Goal: Task Accomplishment & Management: Complete application form

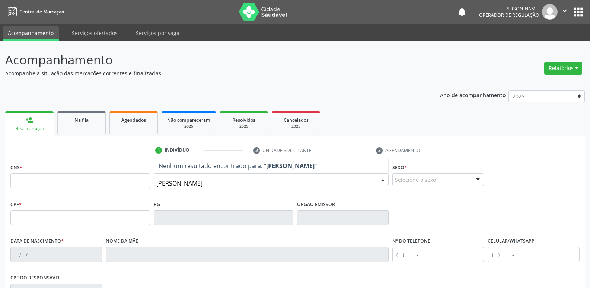
type input "[PERSON_NAME]"
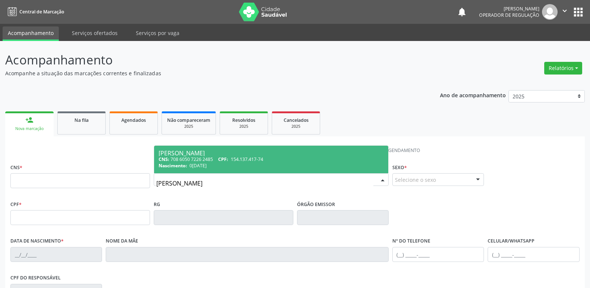
click at [191, 162] on span "0[DATE]" at bounding box center [198, 165] width 17 height 6
type input "708 6050 7226 2485"
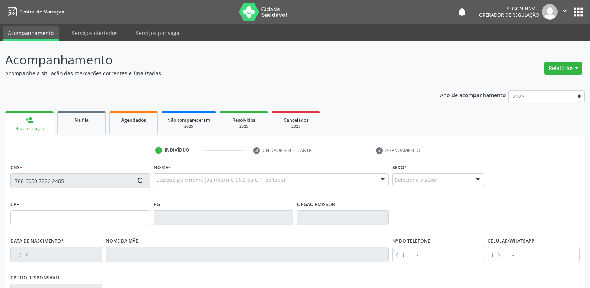
type input "154.137.417-74"
type input "0[DATE]"
type input "[PERSON_NAME]"
type input "[PHONE_NUMBER]"
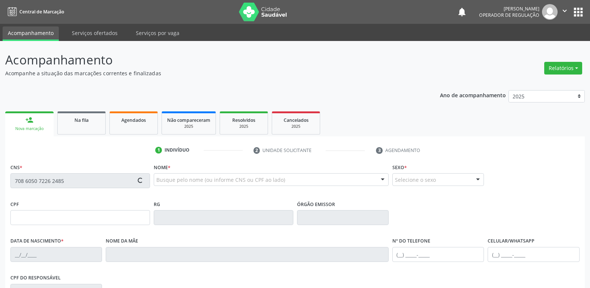
type input "860.269.337-00"
type input "70"
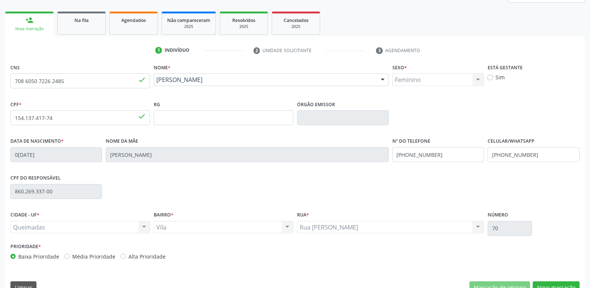
scroll to position [116, 0]
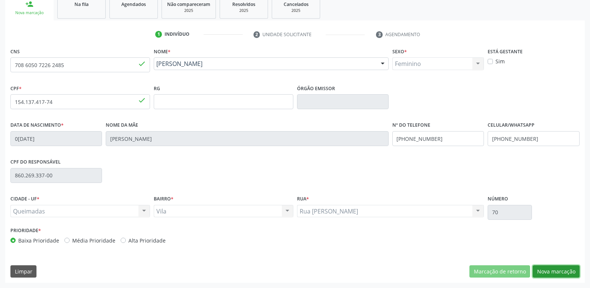
click at [540, 271] on button "Nova marcação" at bounding box center [556, 271] width 47 height 13
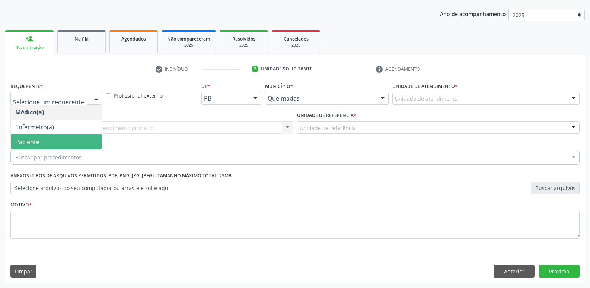
drag, startPoint x: 36, startPoint y: 138, endPoint x: 35, endPoint y: 133, distance: 5.3
click at [35, 138] on span "Paciente" at bounding box center [27, 142] width 24 height 8
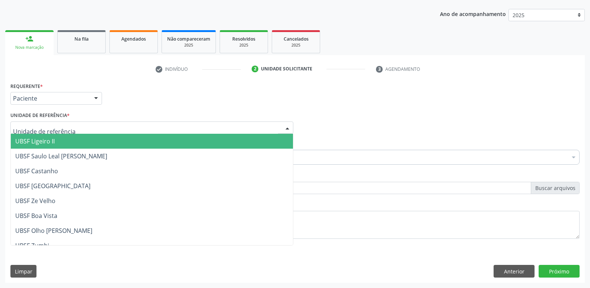
drag, startPoint x: 35, startPoint y: 144, endPoint x: 35, endPoint y: 155, distance: 10.4
click at [35, 145] on span "UBSF Ligeiro II" at bounding box center [34, 141] width 39 height 8
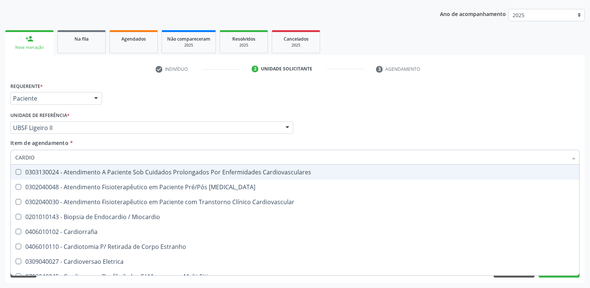
type input "CARDIOL"
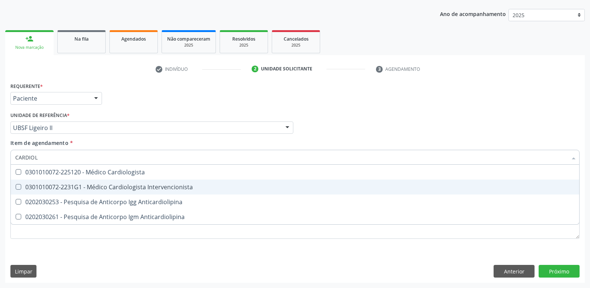
drag, startPoint x: 113, startPoint y: 184, endPoint x: 90, endPoint y: 236, distance: 56.7
click at [112, 185] on div "0301010072-2231G1 - Médico Cardiologista Intervencionista" at bounding box center [295, 187] width 560 height 6
checkbox Intervencionista "true"
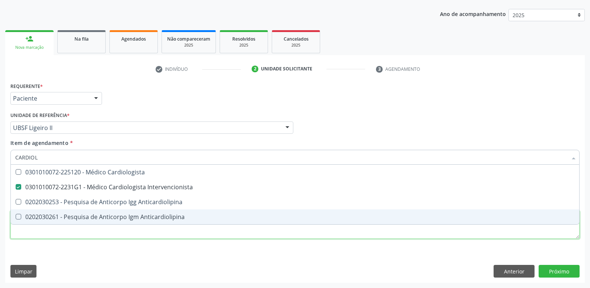
click at [88, 231] on div "Requerente * Paciente Médico(a) Enfermeiro(a) Paciente Nenhum resultado encontr…" at bounding box center [294, 164] width 569 height 169
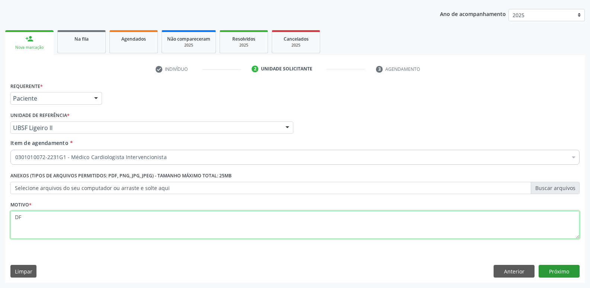
type textarea "DF"
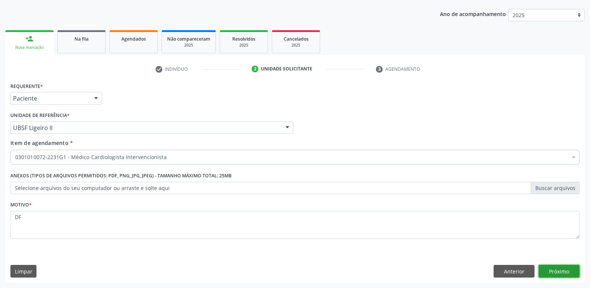
click at [563, 271] on button "Próximo" at bounding box center [559, 271] width 41 height 13
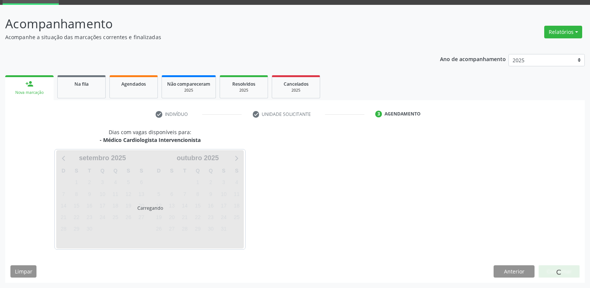
scroll to position [36, 0]
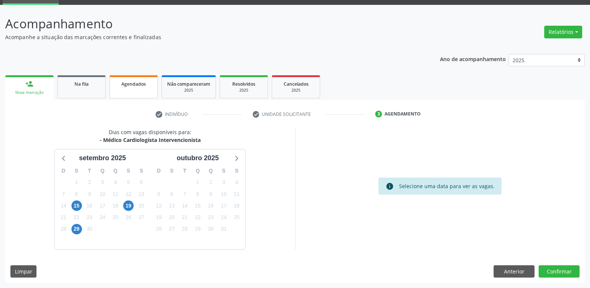
click at [140, 94] on link "Agendados" at bounding box center [133, 86] width 48 height 23
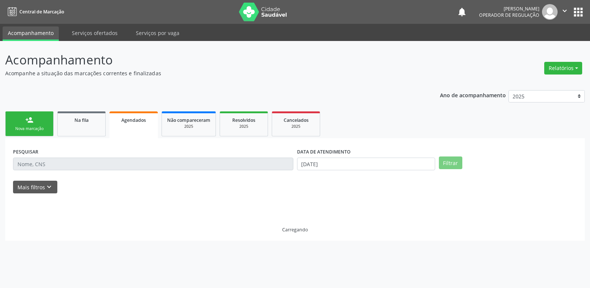
scroll to position [0, 0]
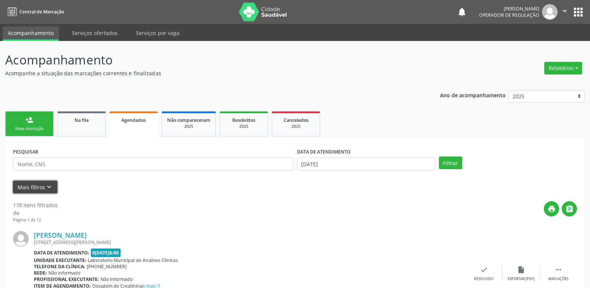
drag, startPoint x: 34, startPoint y: 193, endPoint x: 43, endPoint y: 191, distance: 9.1
click at [34, 193] on button "Mais filtros keyboard_arrow_down" at bounding box center [35, 187] width 44 height 13
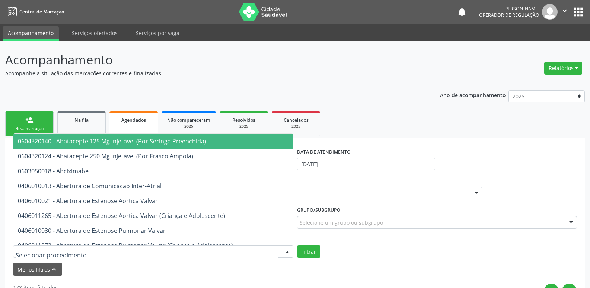
click at [284, 252] on div at bounding box center [287, 251] width 11 height 13
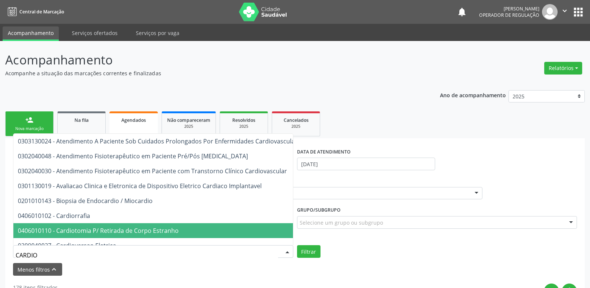
type input "CARDIOL"
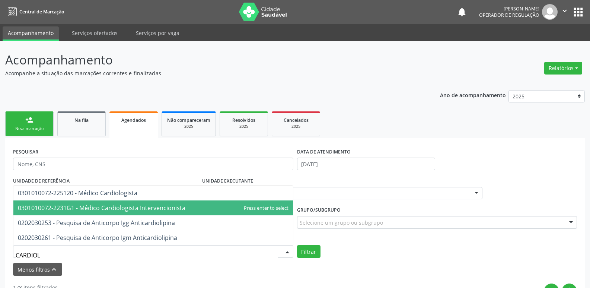
drag, startPoint x: 122, startPoint y: 209, endPoint x: 118, endPoint y: 201, distance: 9.2
click at [123, 209] on span "0301010072-2231G1 - Médico Cardiologista Intervencionista" at bounding box center [102, 208] width 168 height 8
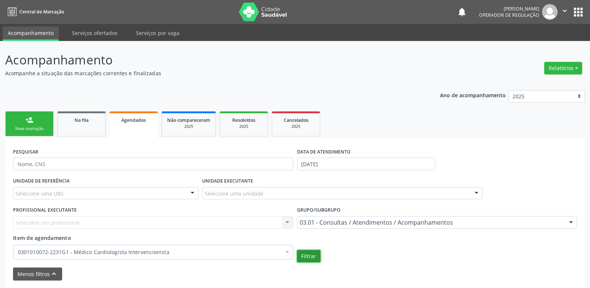
click at [315, 255] on button "Filtrar" at bounding box center [308, 256] width 23 height 13
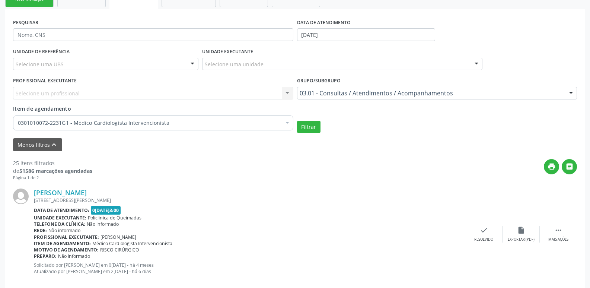
scroll to position [149, 0]
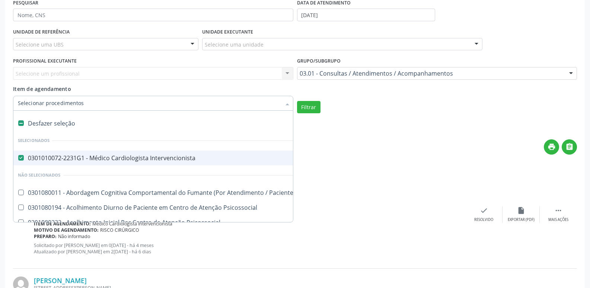
click at [103, 155] on div "0301010072-2231G1 - Médico Cardiologista Intervencionista" at bounding box center [412, 158] width 788 height 6
checkbox Intervencionista "false"
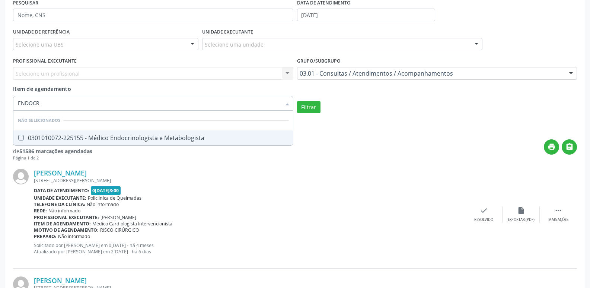
type input "ENDOCRI"
click at [141, 142] on span "0301010072-225155 - Médico Endocrinologista e Metabologista" at bounding box center [153, 137] width 280 height 15
checkbox Metabologista "true"
click at [302, 110] on button "Filtrar" at bounding box center [308, 107] width 23 height 13
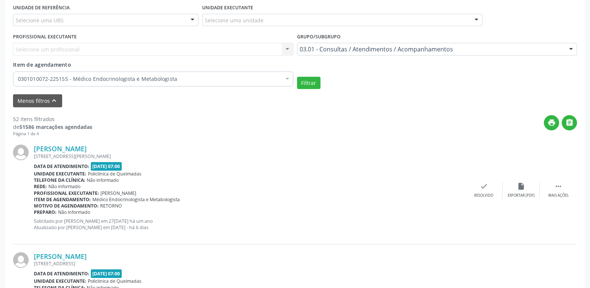
scroll to position [186, 0]
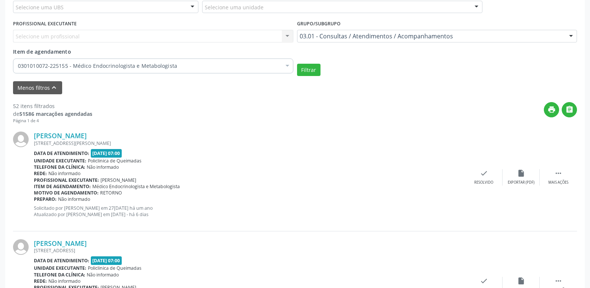
click at [225, 185] on div "Item de agendamento: Médico Endocrinologista e Metabologista" at bounding box center [250, 186] width 432 height 6
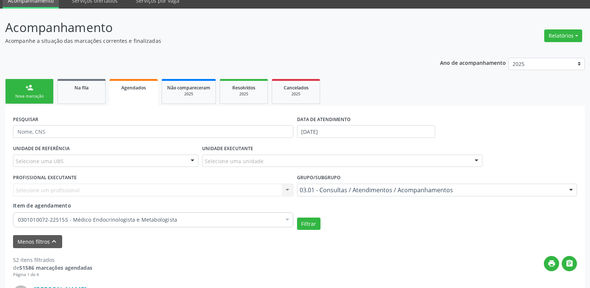
scroll to position [0, 0]
